Goal: Information Seeking & Learning: Find specific fact

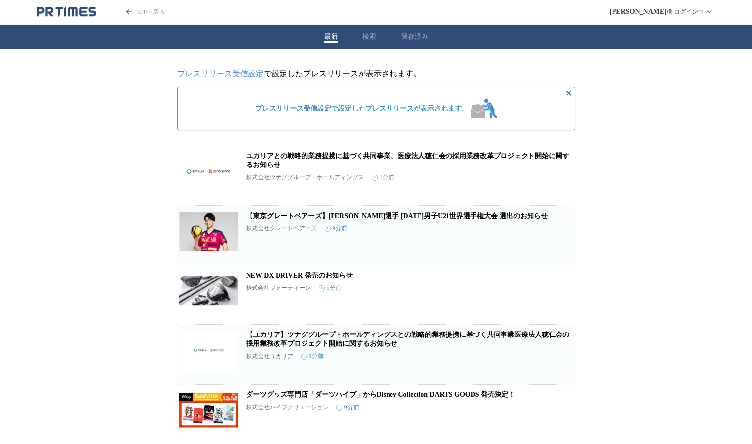
click at [364, 38] on button "検索" at bounding box center [370, 36] width 14 height 9
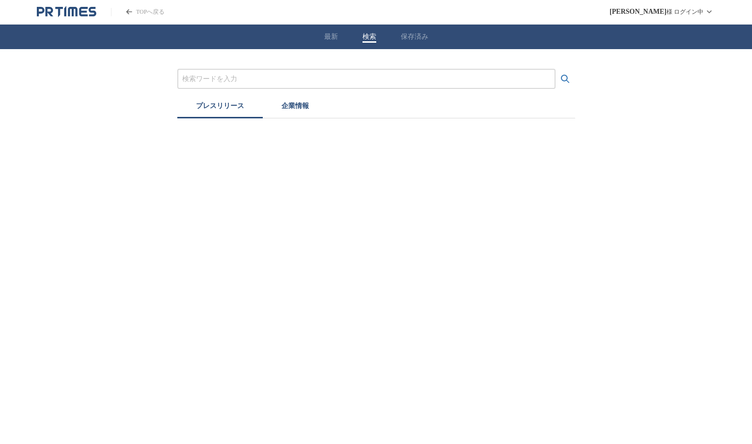
click at [300, 76] on input "プレスリリースおよび企業を検索する" at bounding box center [366, 79] width 368 height 11
type input "朝"
click at [556, 69] on button "検索する" at bounding box center [566, 79] width 20 height 20
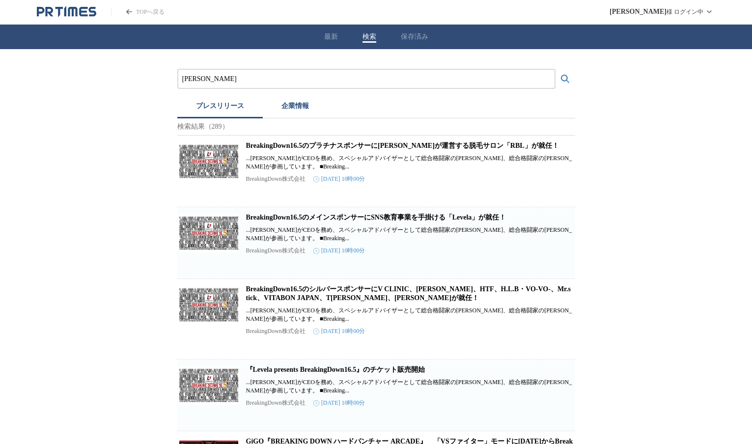
click at [207, 80] on input "[PERSON_NAME]" at bounding box center [366, 79] width 368 height 11
type input "[PERSON_NAME]　UFC"
click at [556, 69] on button "検索する" at bounding box center [566, 79] width 20 height 20
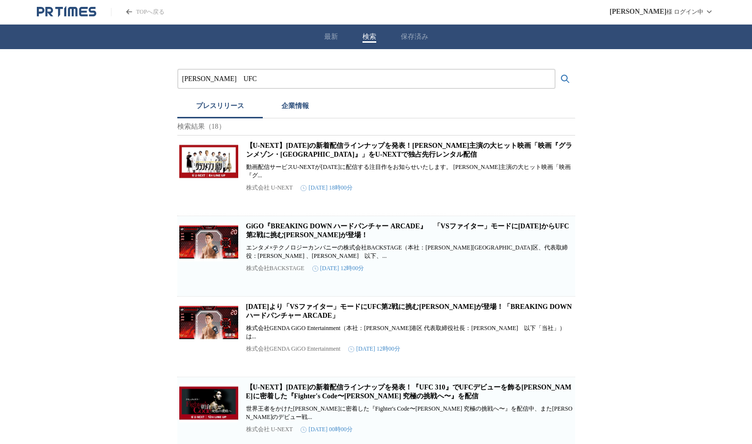
click at [381, 165] on div "【U-NEXT】[DATE]の新着配信ラインナップを発表！[PERSON_NAME]主演の大ヒット映画「映画『グランメゾン・[GEOGRAPHIC_DATA]…" at bounding box center [409, 173] width 327 height 62
click at [336, 150] on link "【U-NEXT】[DATE]の新着配信ラインナップを発表！[PERSON_NAME]主演の大ヒット映画「映画『グランメゾン・[GEOGRAPHIC_DATA]…" at bounding box center [409, 150] width 327 height 16
